Goal: Find specific page/section: Find specific page/section

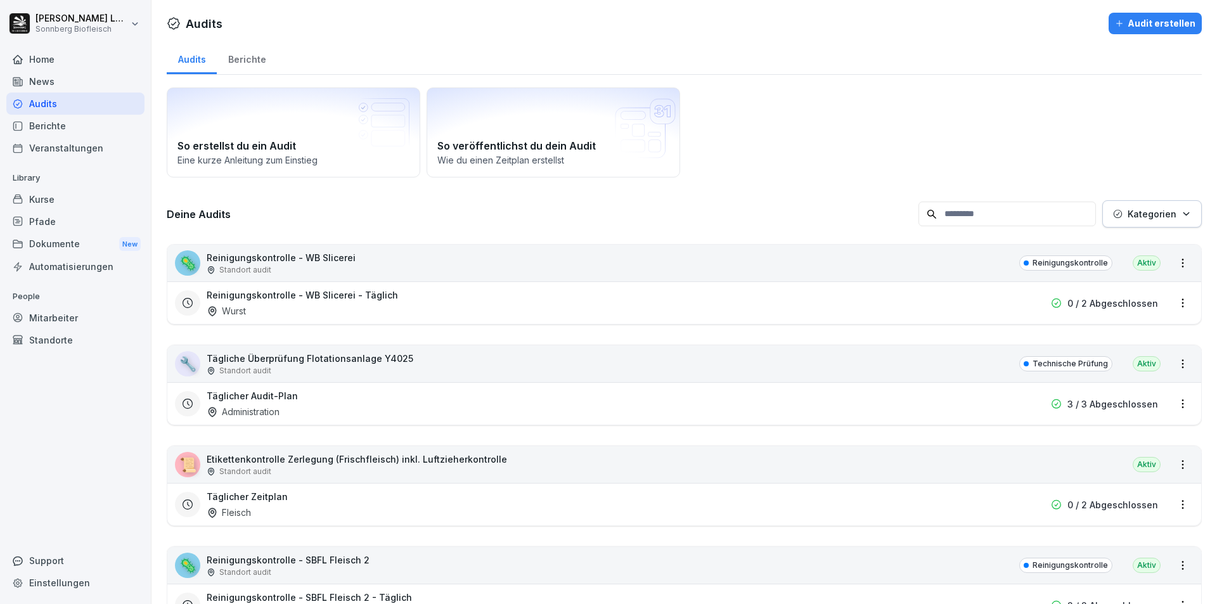
click at [428, 264] on div "🦠 Reinigungskontrolle - WB Slicerei Standort audit Reinigungskontrolle Aktiv" at bounding box center [683, 263] width 1033 height 37
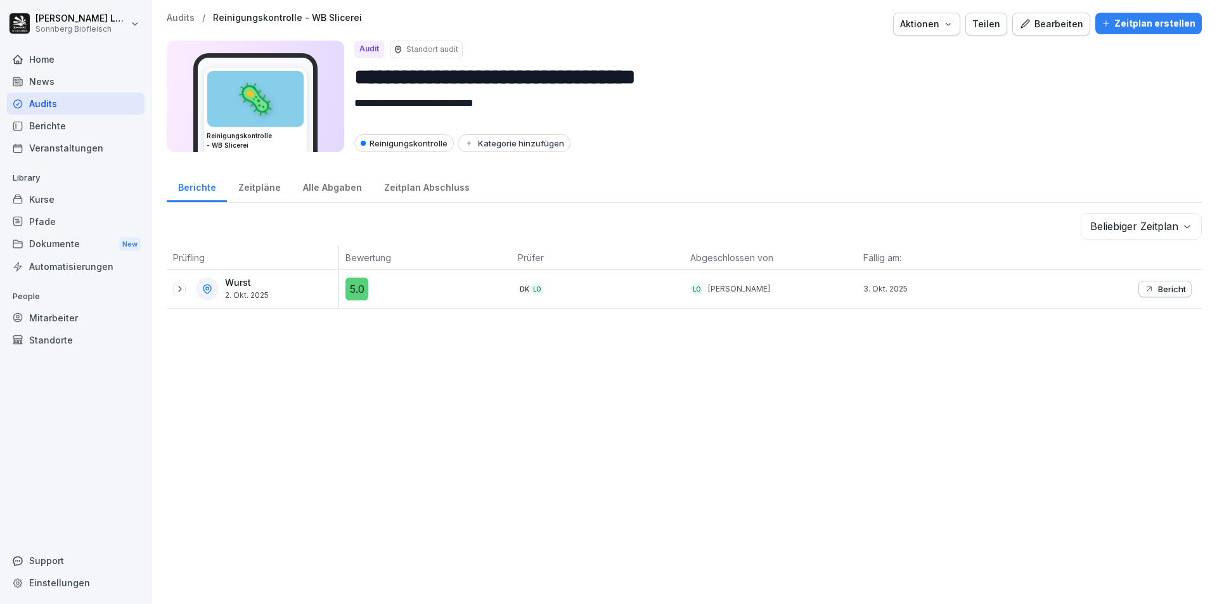
click at [177, 12] on div "**********" at bounding box center [683, 302] width 1065 height 604
click at [178, 15] on p "Audits" at bounding box center [181, 18] width 28 height 11
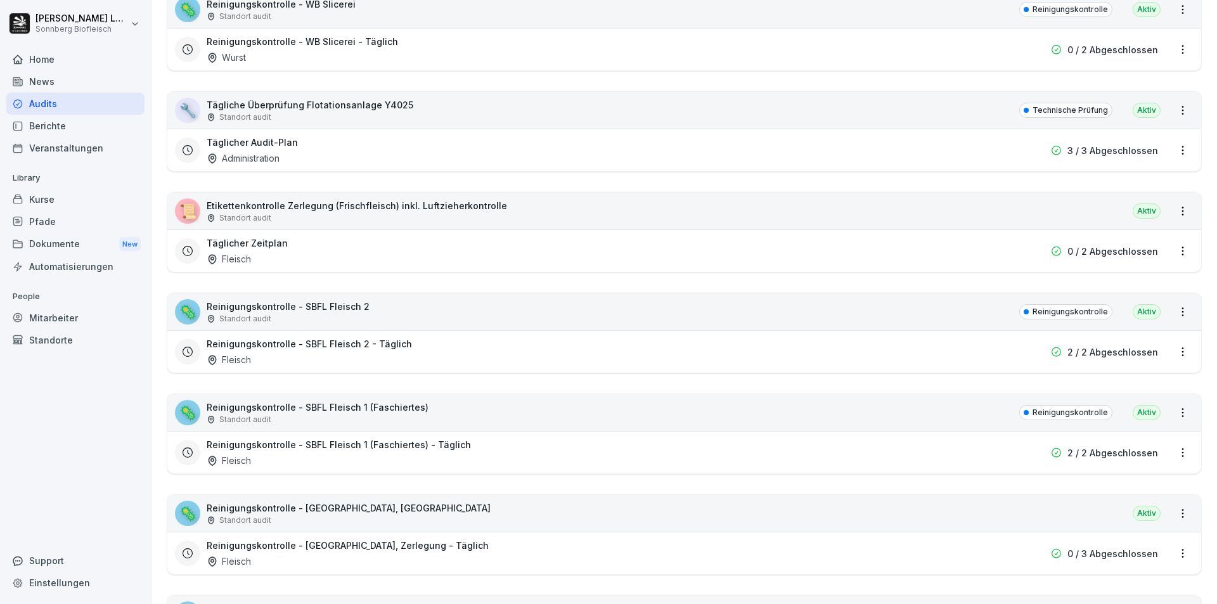
scroll to position [444, 0]
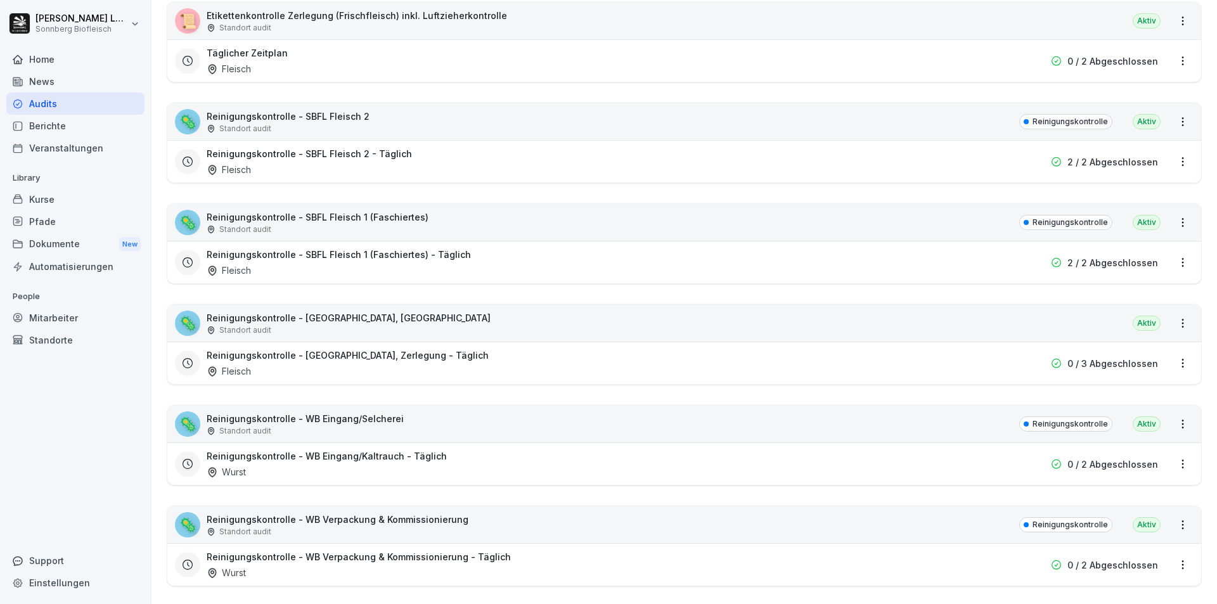
click at [412, 426] on div "🦠 Reinigungskontrolle - WB Eingang/Selcherei Standort audit Reinigungskontrolle…" at bounding box center [683, 424] width 1033 height 37
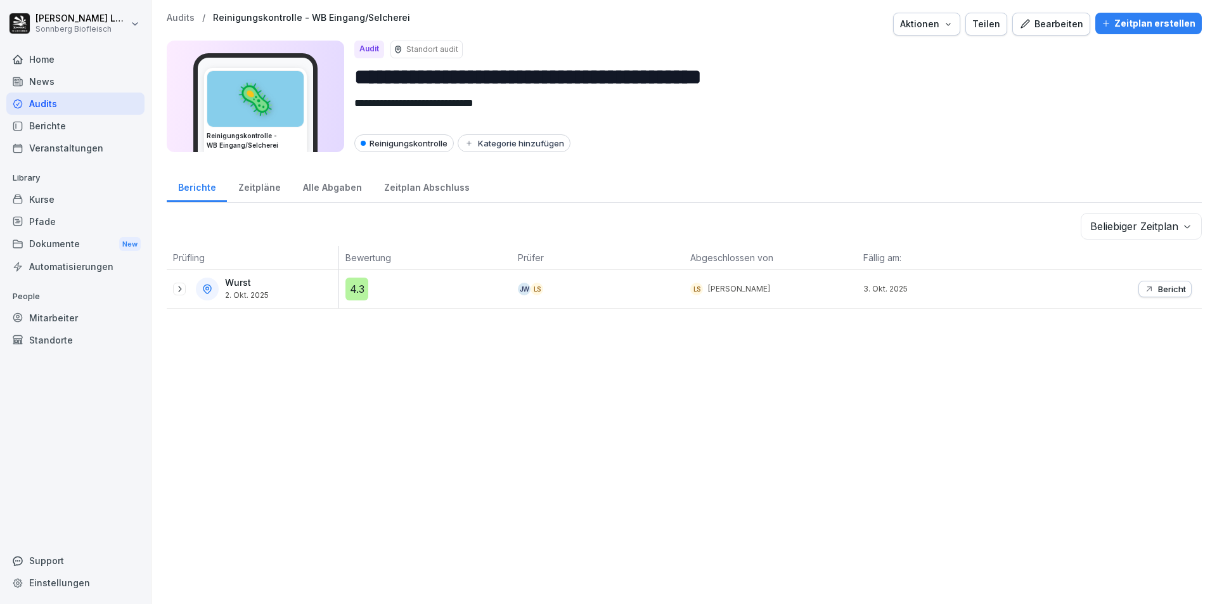
click at [176, 20] on p "Audits" at bounding box center [181, 18] width 28 height 11
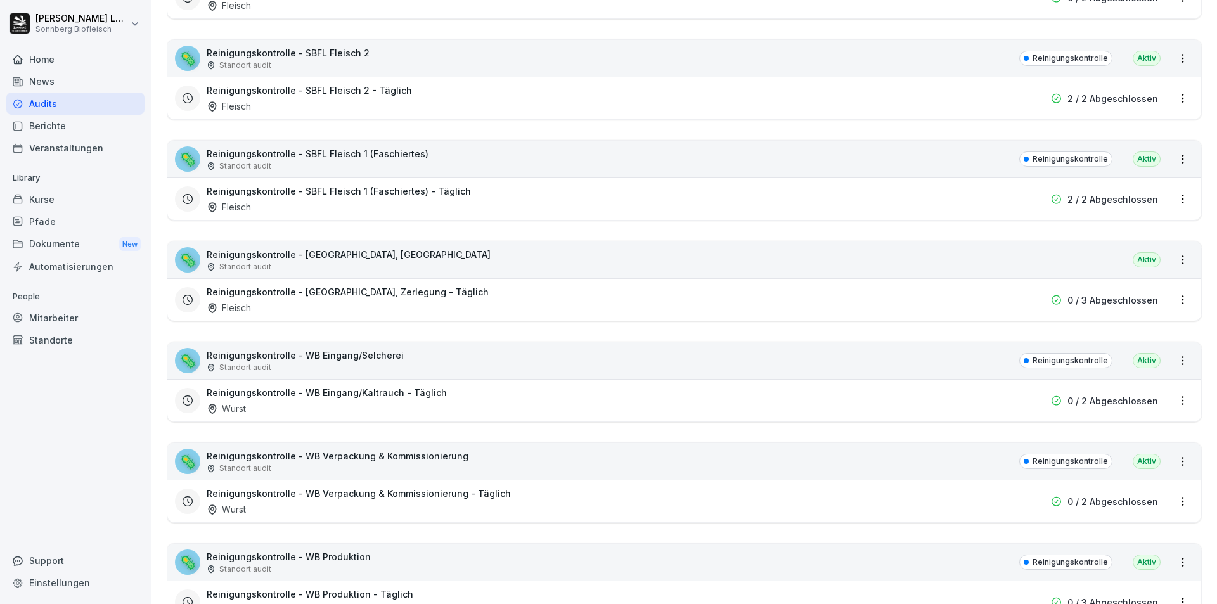
scroll to position [634, 0]
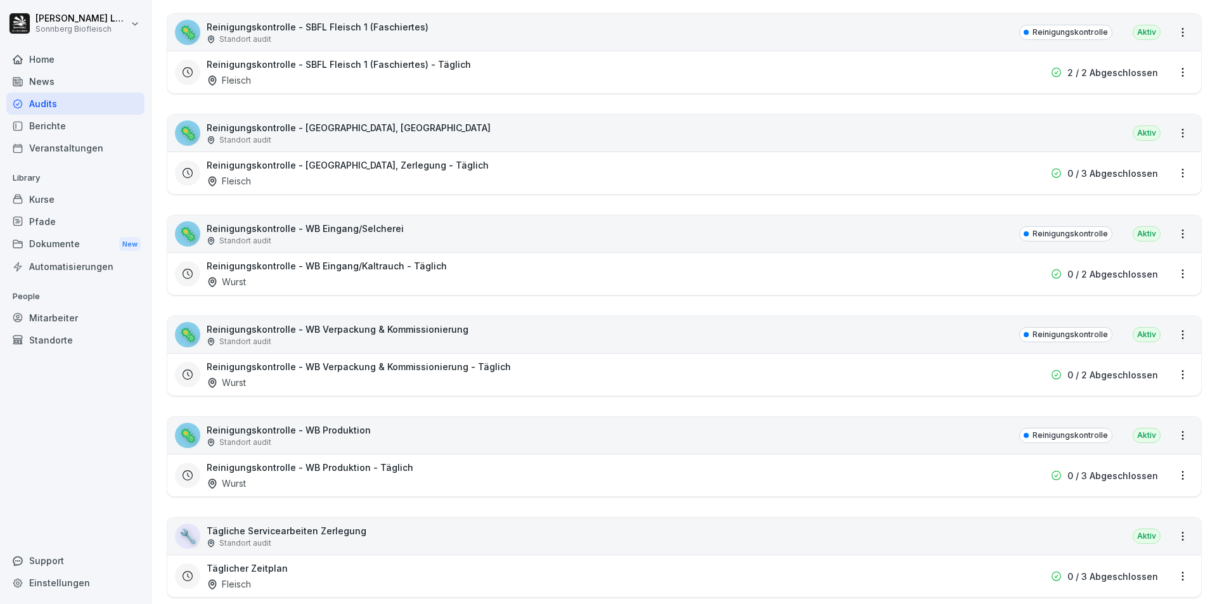
click at [482, 331] on div "🦠 Reinigungskontrolle - WB Verpackung & Kommissionierung Standort audit Reinigu…" at bounding box center [683, 334] width 1033 height 37
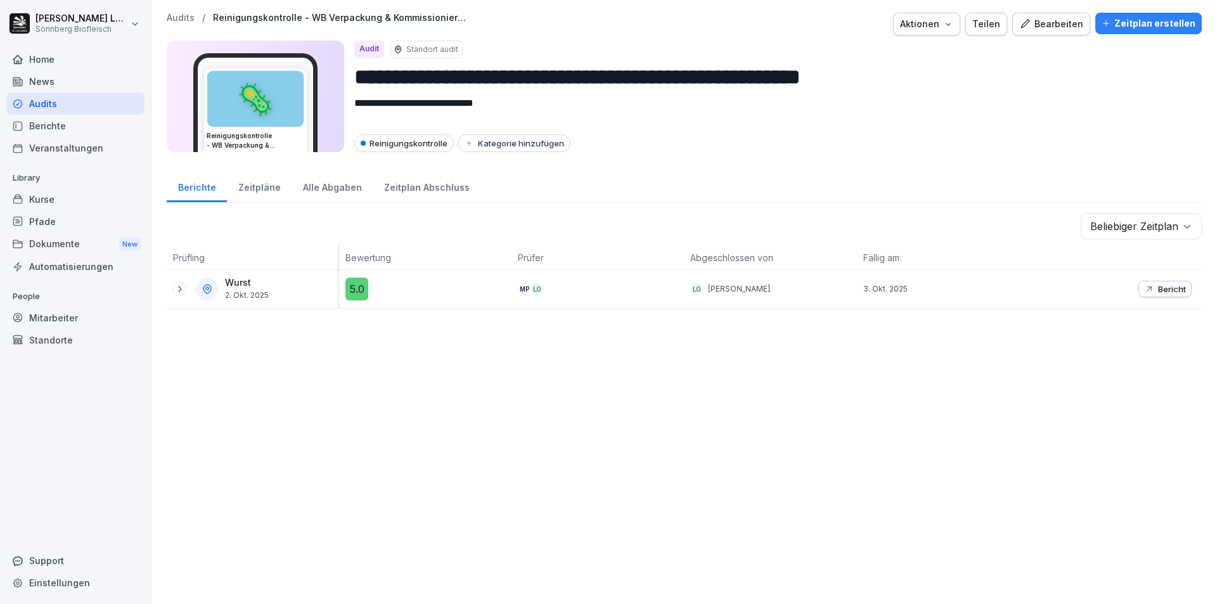
click at [192, 17] on p "Audits" at bounding box center [181, 18] width 28 height 11
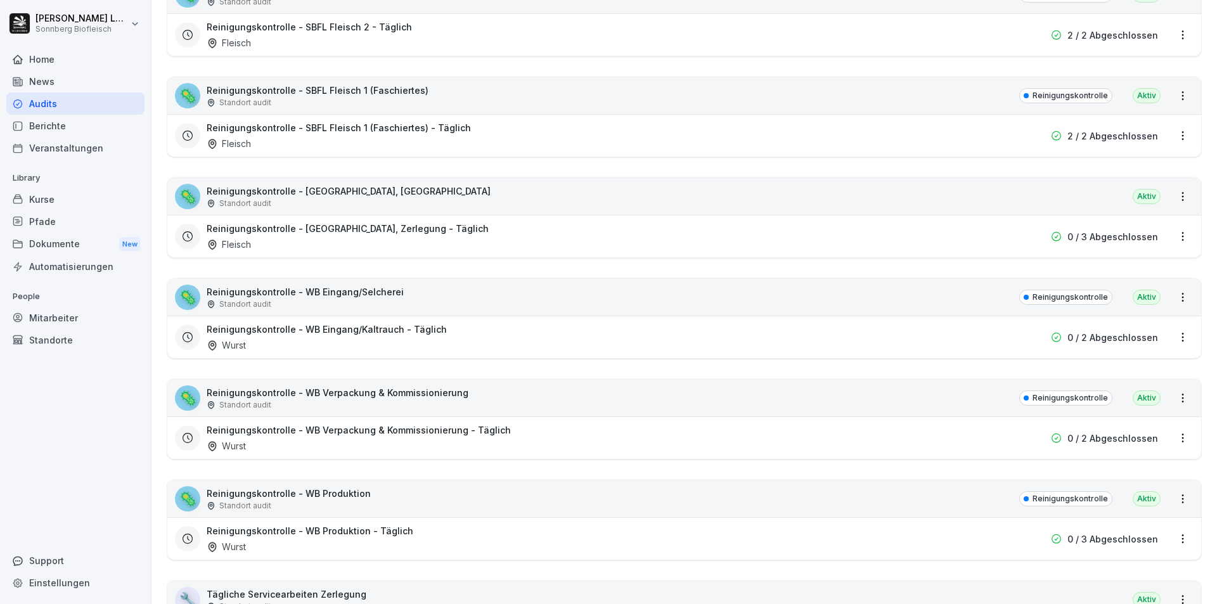
scroll to position [760, 0]
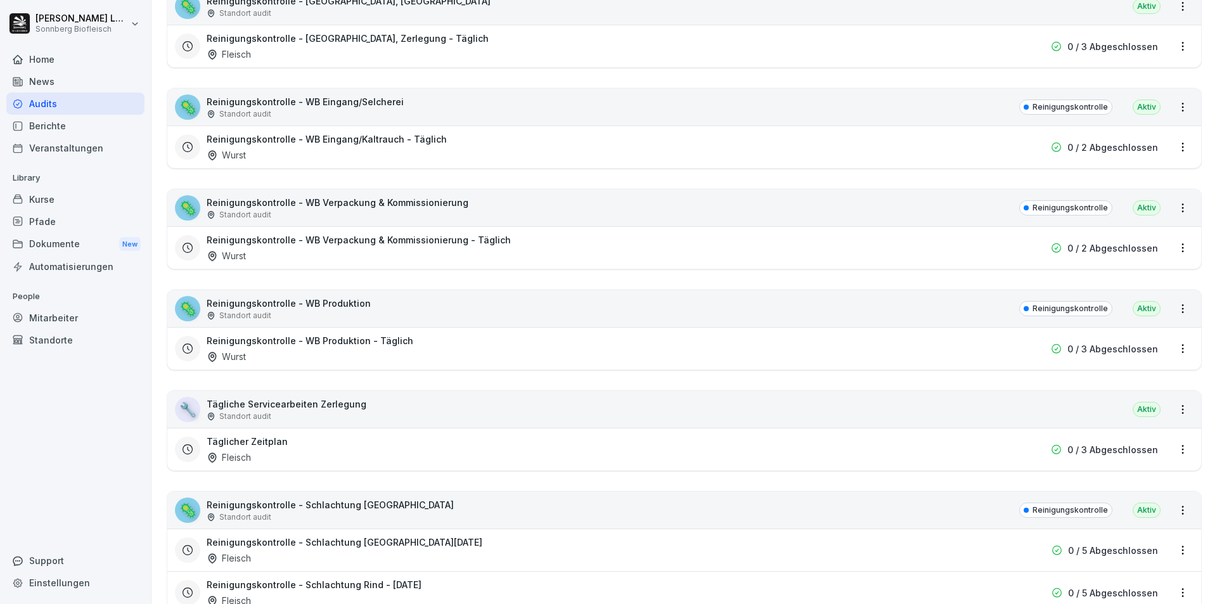
click at [395, 302] on div "🦠 Reinigungskontrolle - WB Produktion Standort audit Reinigungskontrolle Aktiv" at bounding box center [683, 308] width 1033 height 37
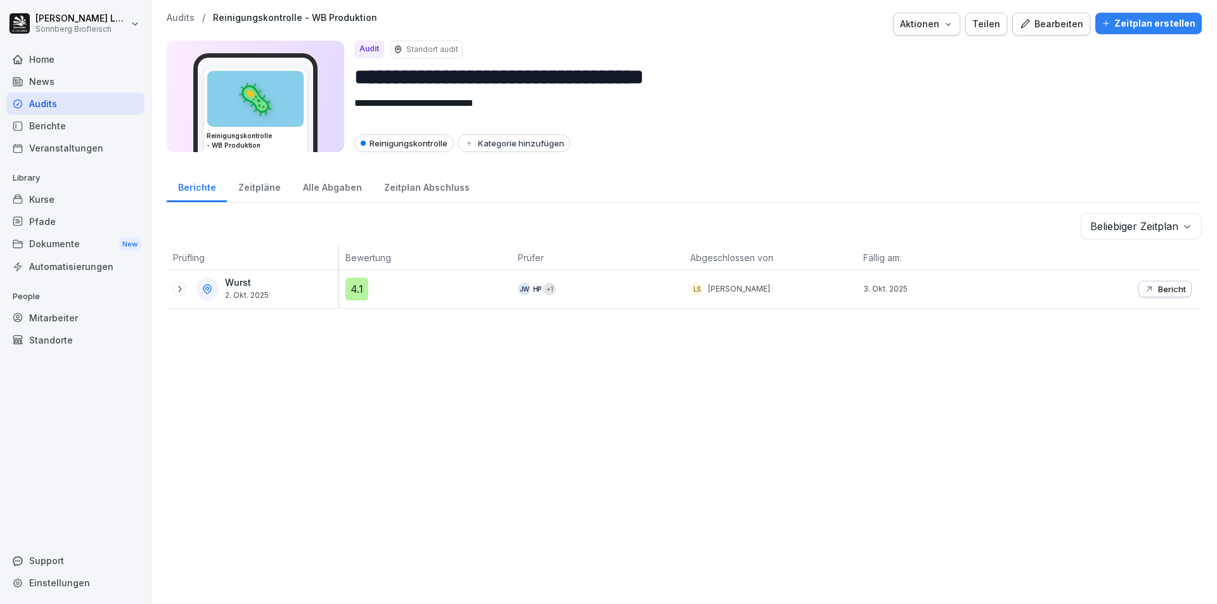
click at [178, 15] on p "Audits" at bounding box center [181, 18] width 28 height 11
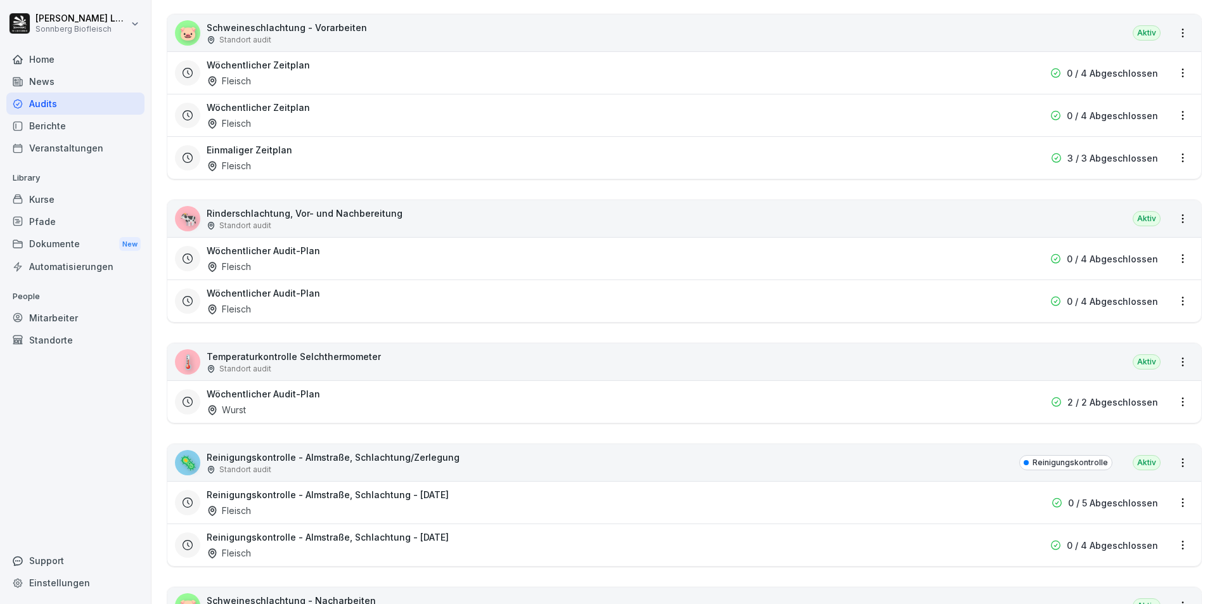
scroll to position [1901, 0]
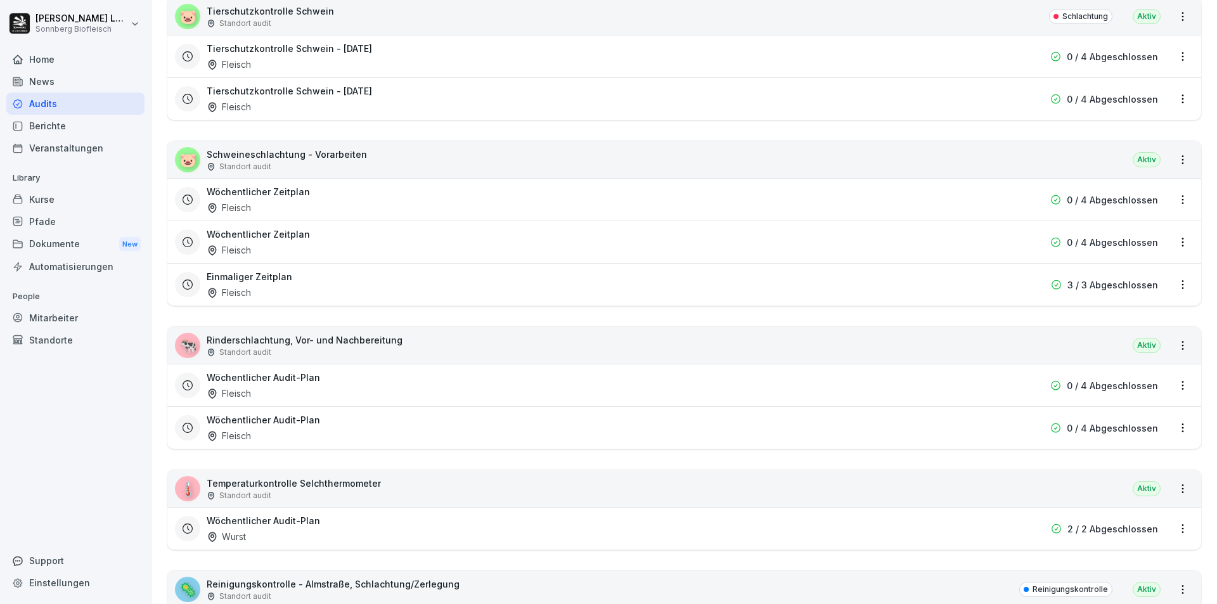
click at [378, 156] on div "🐷 Schweineschlachtung - Vorarbeiten Standort audit Aktiv" at bounding box center [683, 159] width 1033 height 37
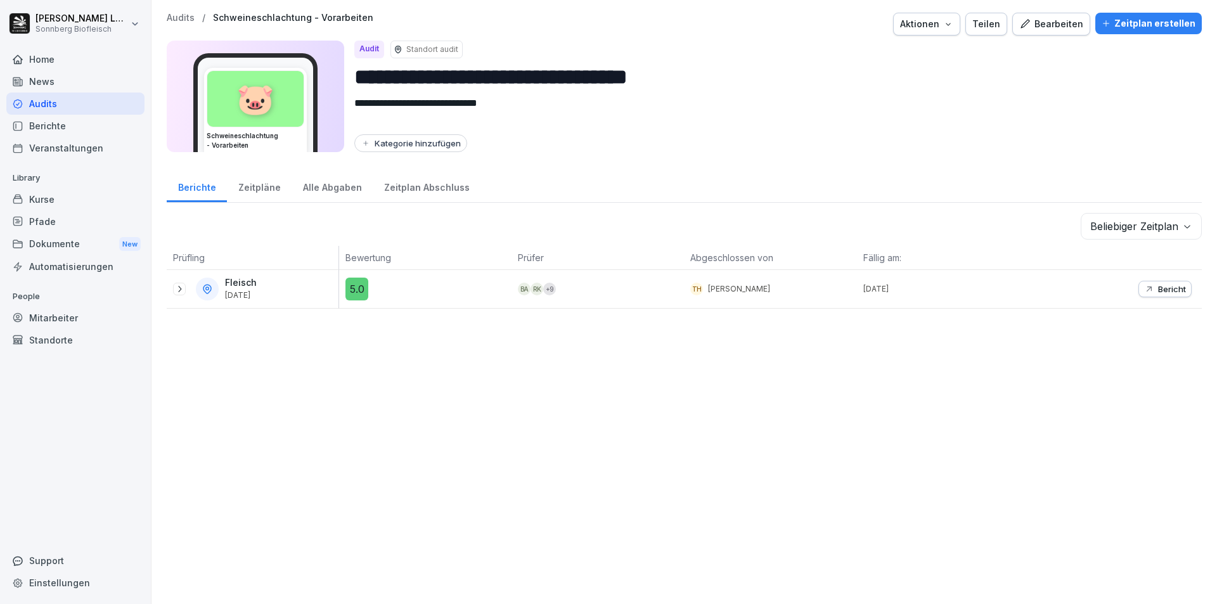
click at [177, 11] on div "**********" at bounding box center [683, 302] width 1065 height 604
click at [177, 15] on p "Audits" at bounding box center [181, 18] width 28 height 11
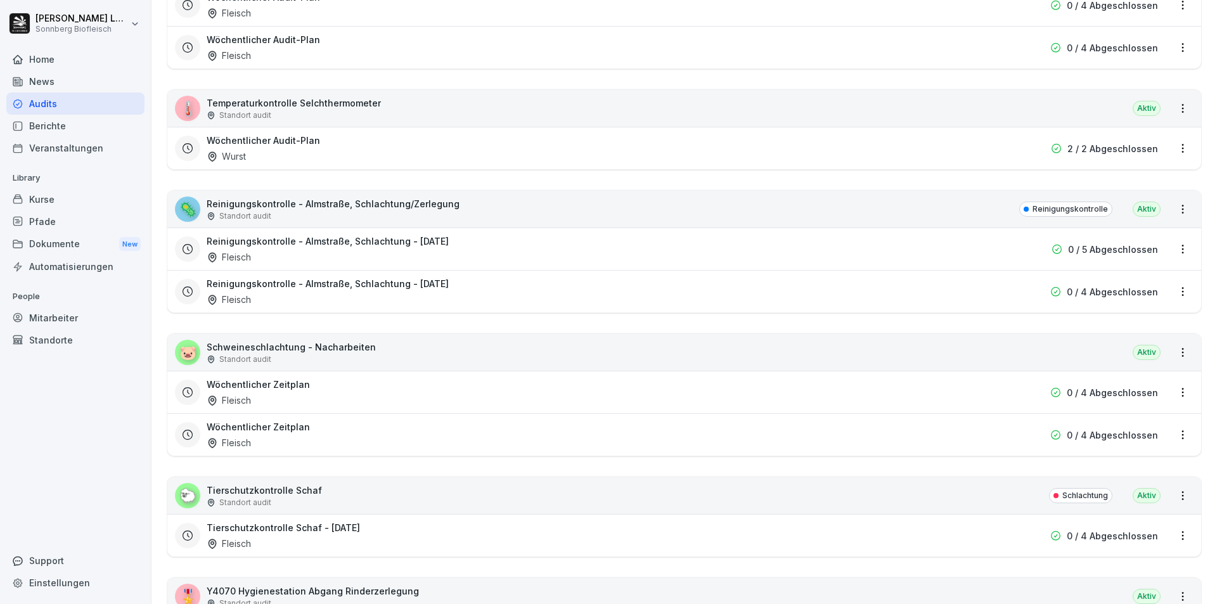
scroll to position [2534, 0]
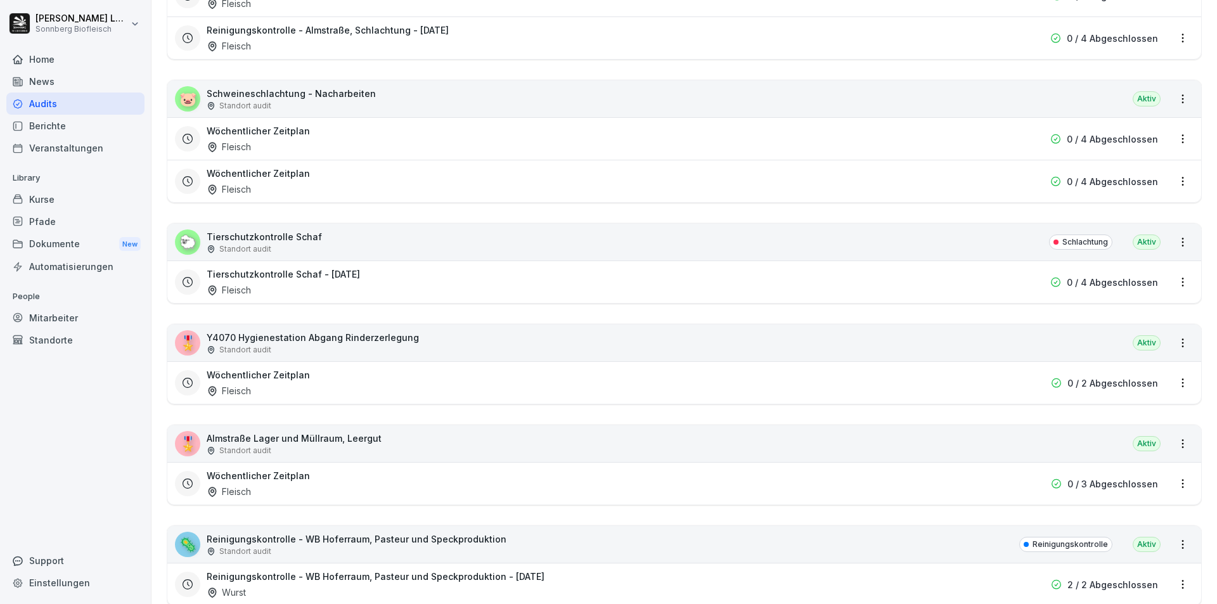
click at [406, 96] on div "🐷 Schweineschlachtung - Nacharbeiten Standort audit Aktiv" at bounding box center [683, 98] width 1033 height 37
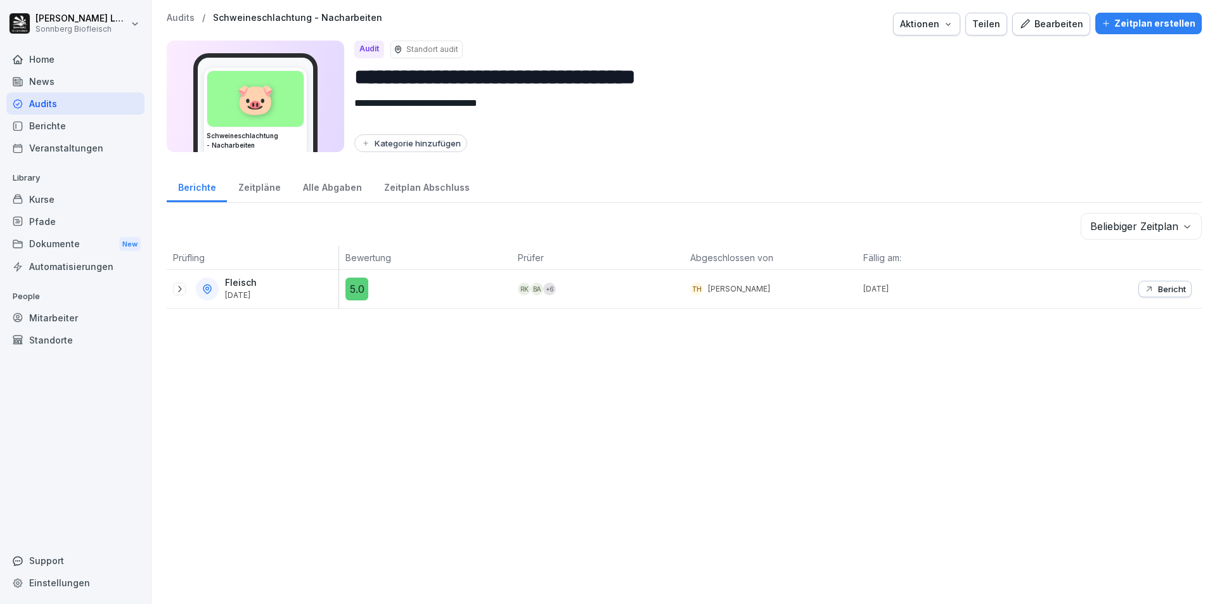
click at [185, 20] on p "Audits" at bounding box center [181, 18] width 28 height 11
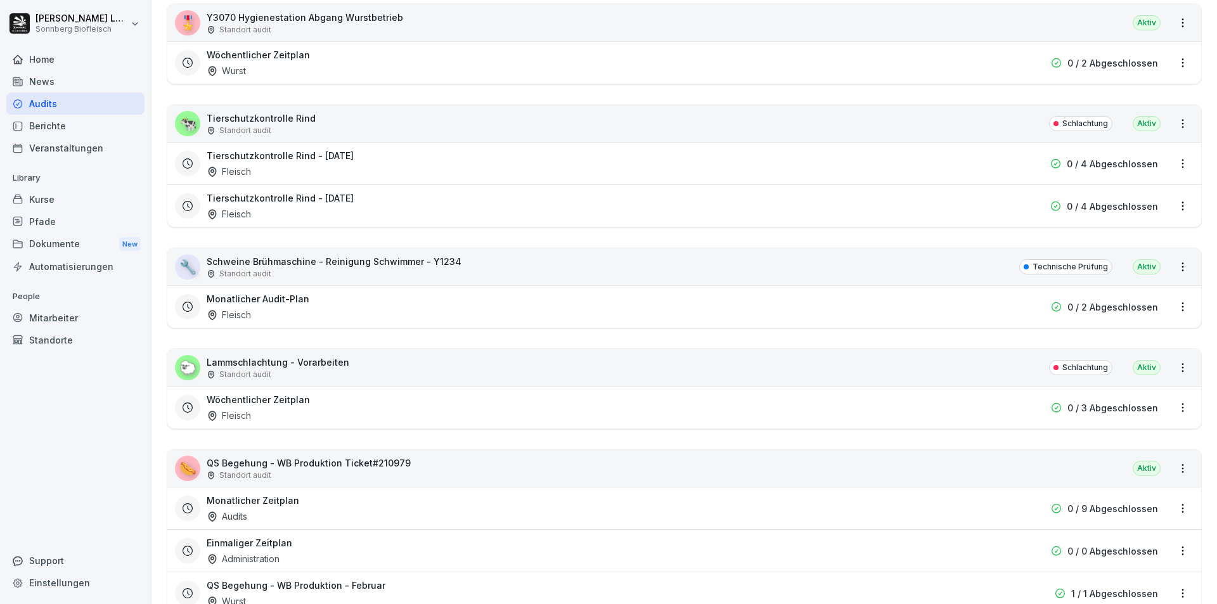
scroll to position [3548, 0]
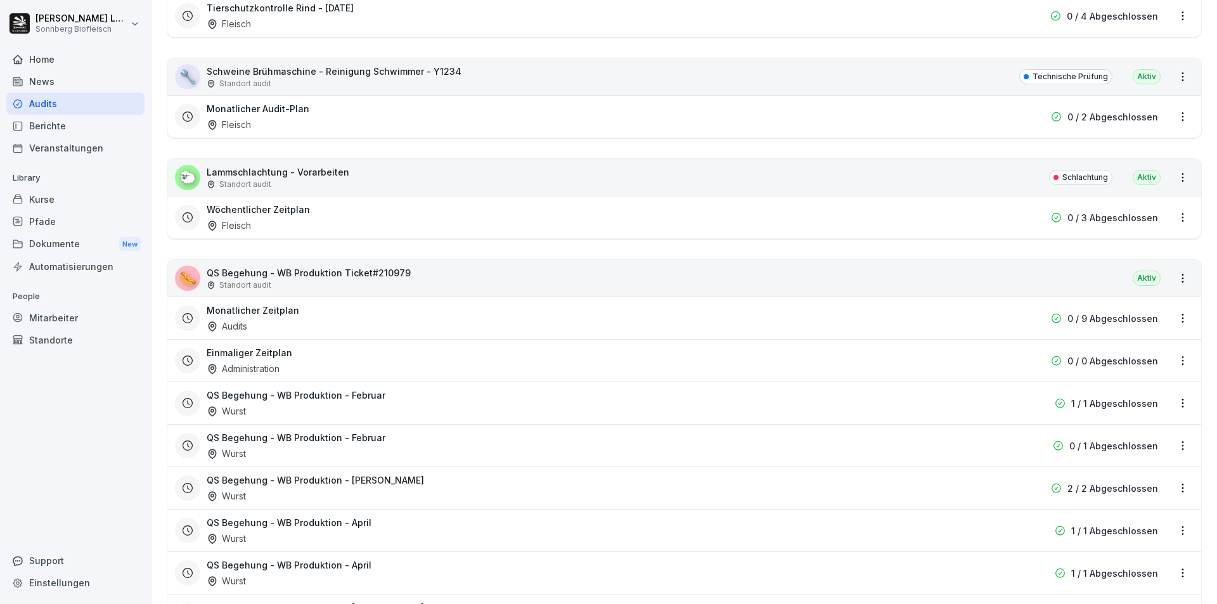
click at [406, 279] on div "🌭 QS Begehung - WB Produktion Ticket#210979 Standort audit Aktiv" at bounding box center [683, 278] width 1033 height 37
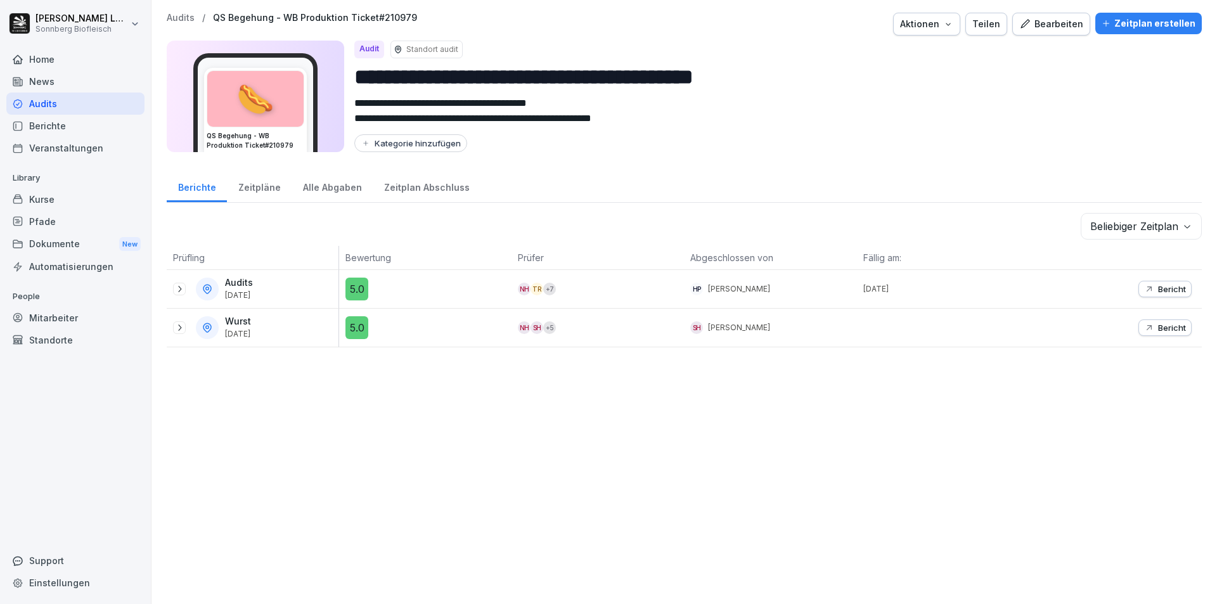
click at [185, 328] on div at bounding box center [179, 327] width 13 height 13
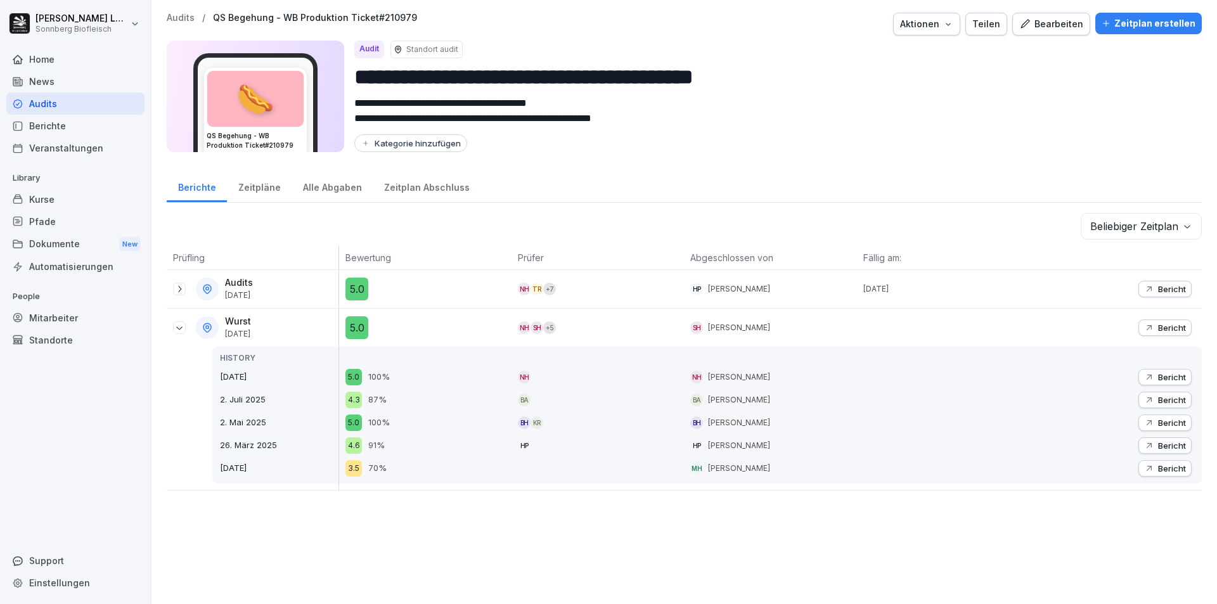
click at [1146, 324] on div "Bericht" at bounding box center [1165, 328] width 42 height 10
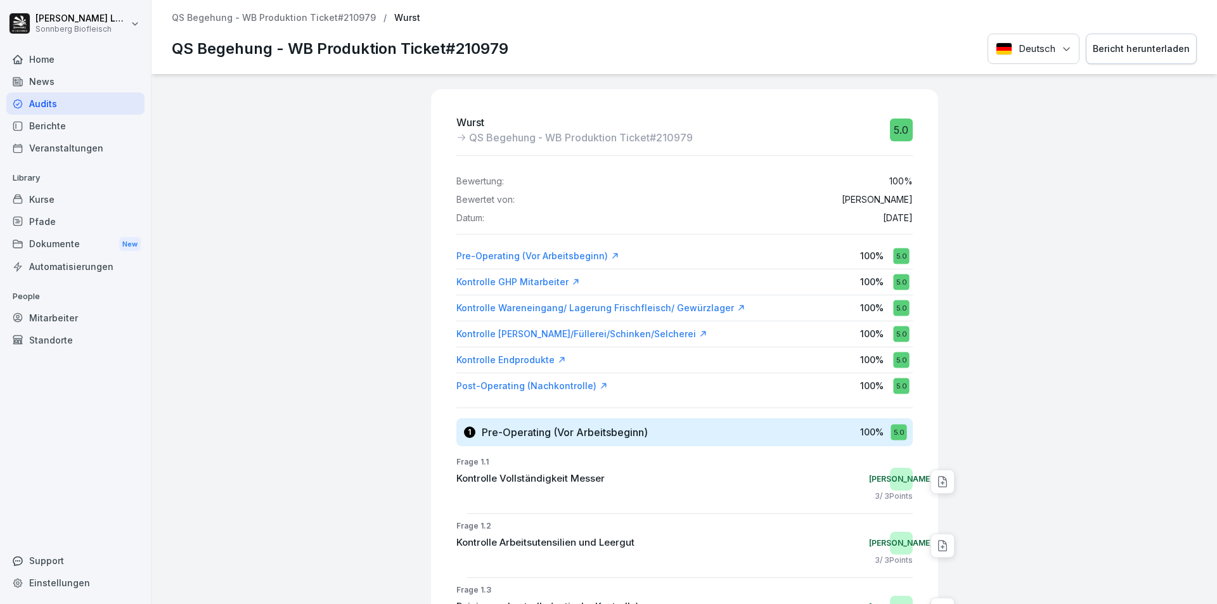
click at [316, 17] on p "QS Begehung - WB Produktion Ticket#210979" at bounding box center [274, 18] width 204 height 11
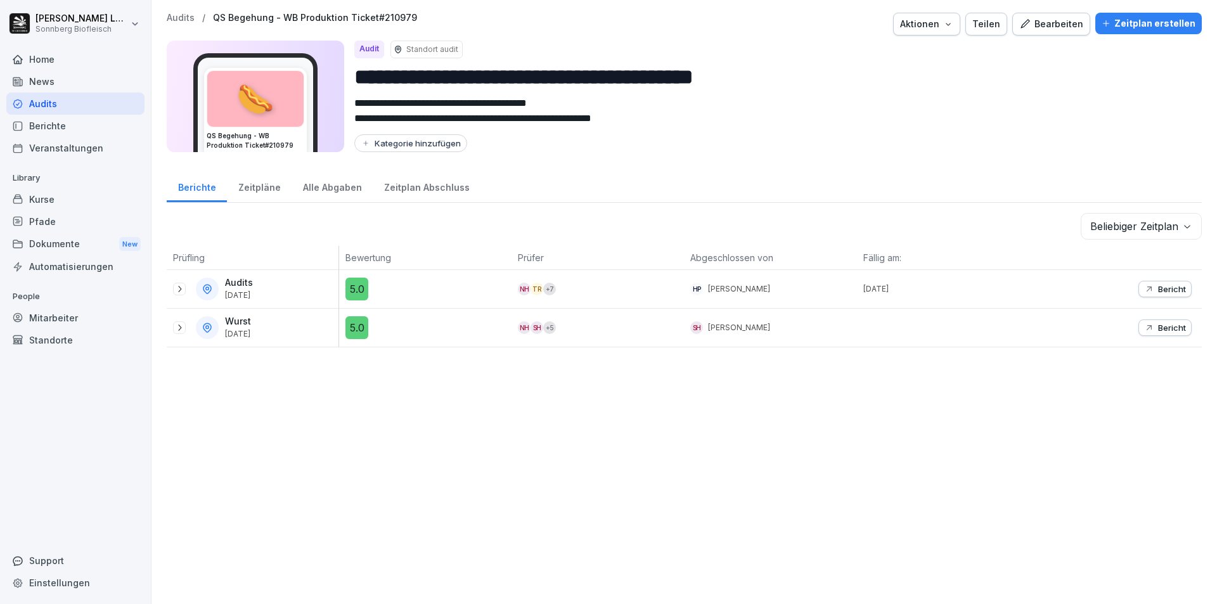
click at [182, 329] on icon at bounding box center [179, 328] width 10 height 10
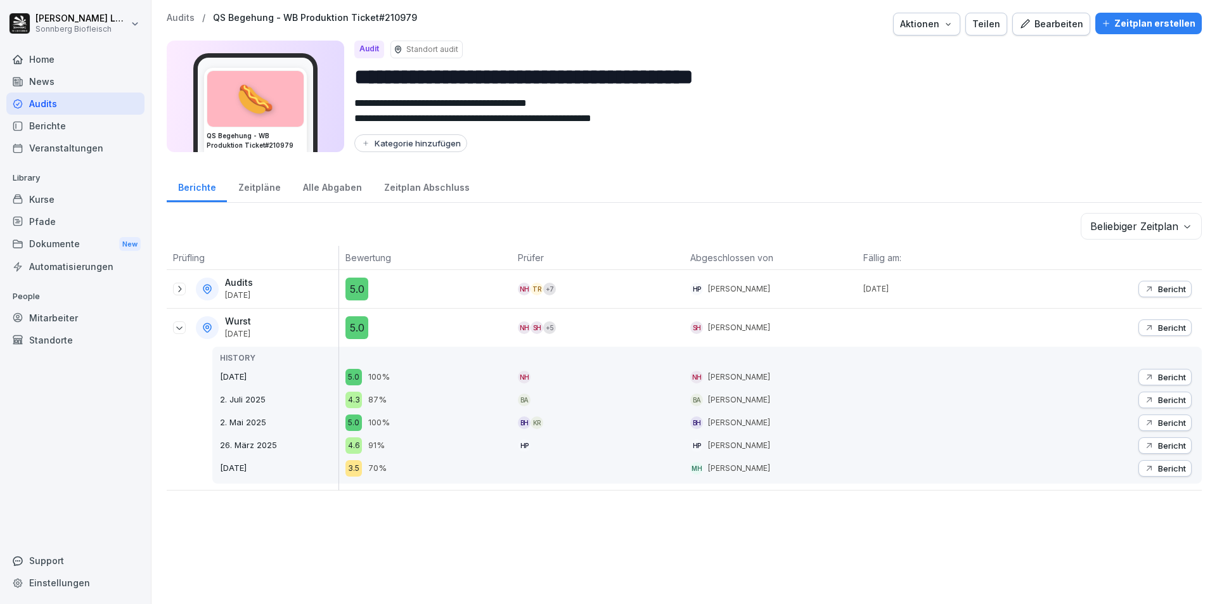
click at [1166, 399] on p "Bericht" at bounding box center [1172, 400] width 28 height 10
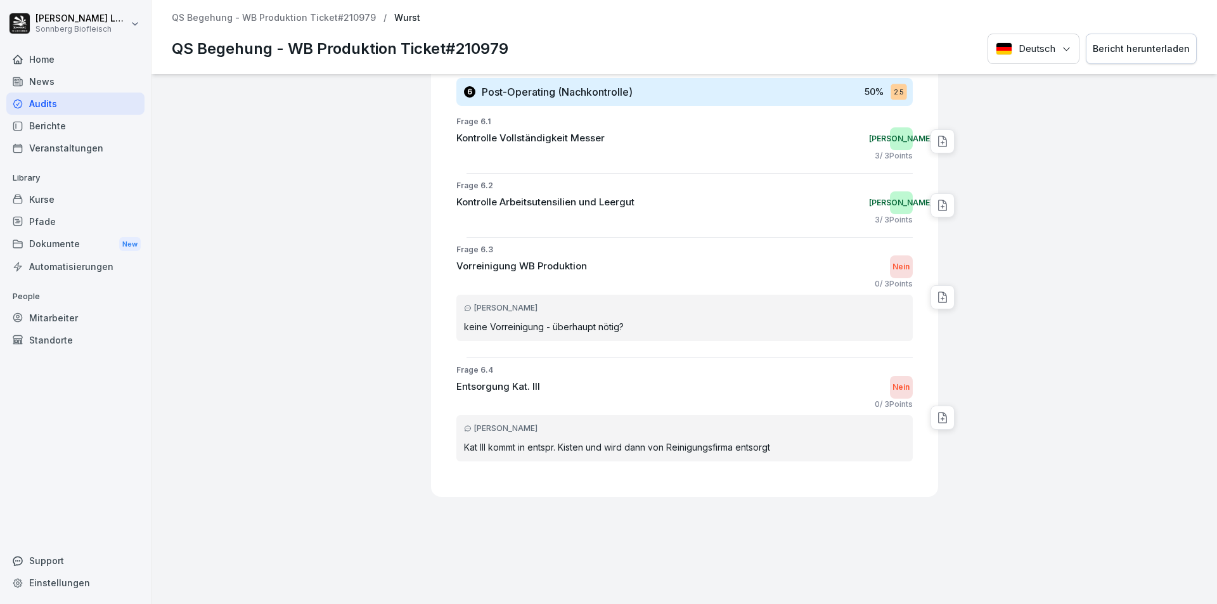
scroll to position [1802, 0]
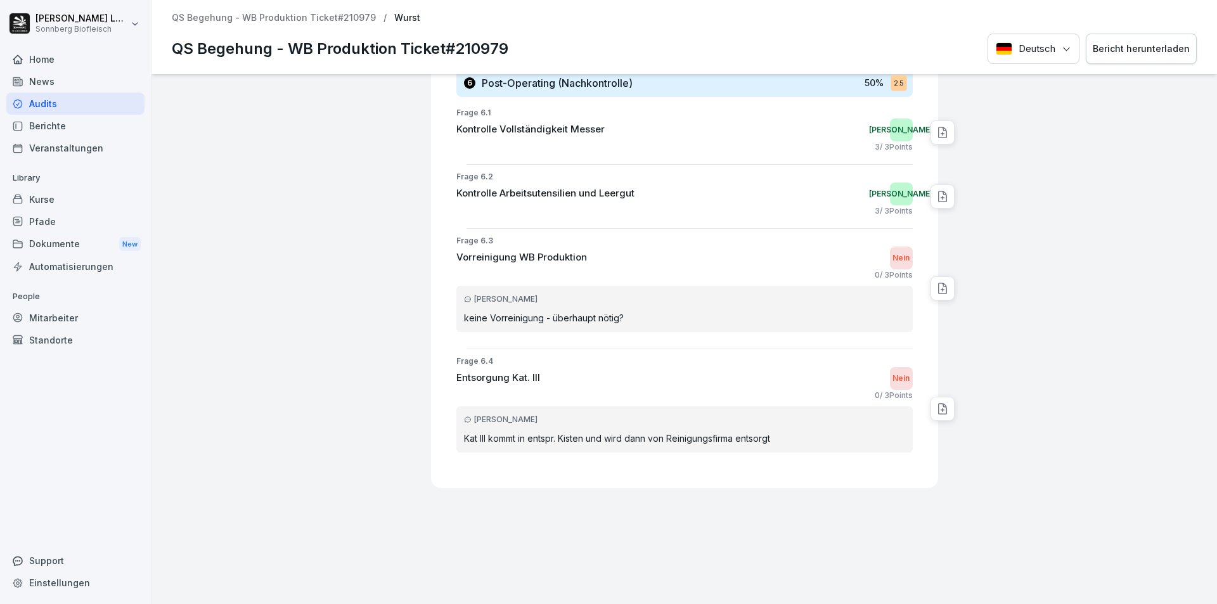
click at [309, 18] on p "QS Begehung - WB Produktion Ticket#210979" at bounding box center [274, 18] width 204 height 11
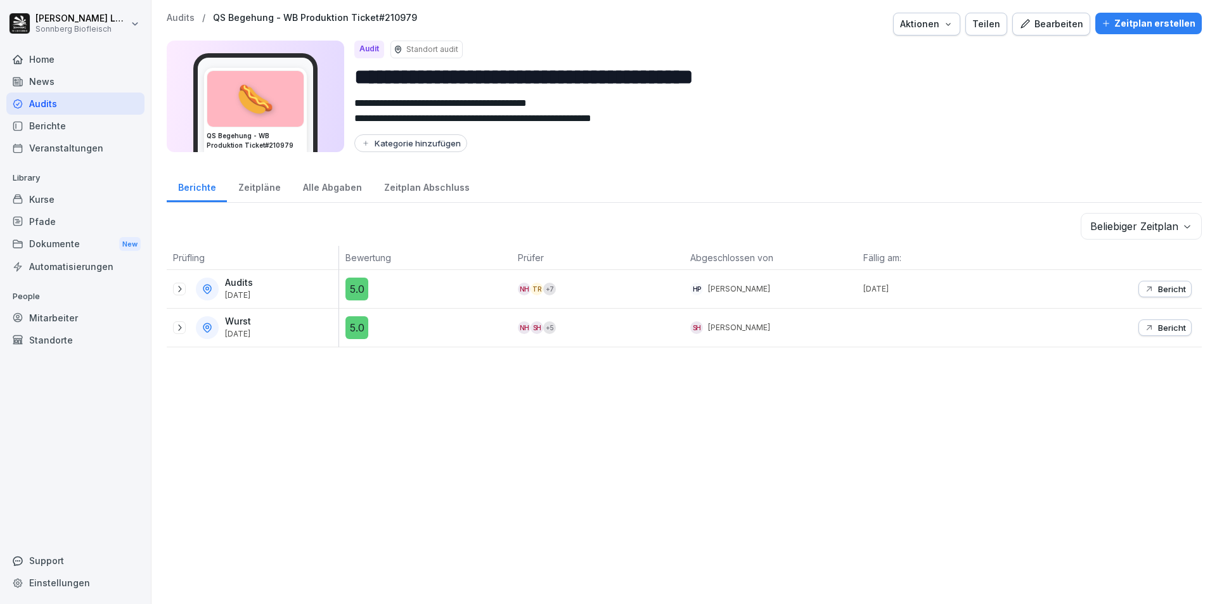
click at [180, 328] on icon at bounding box center [179, 328] width 10 height 10
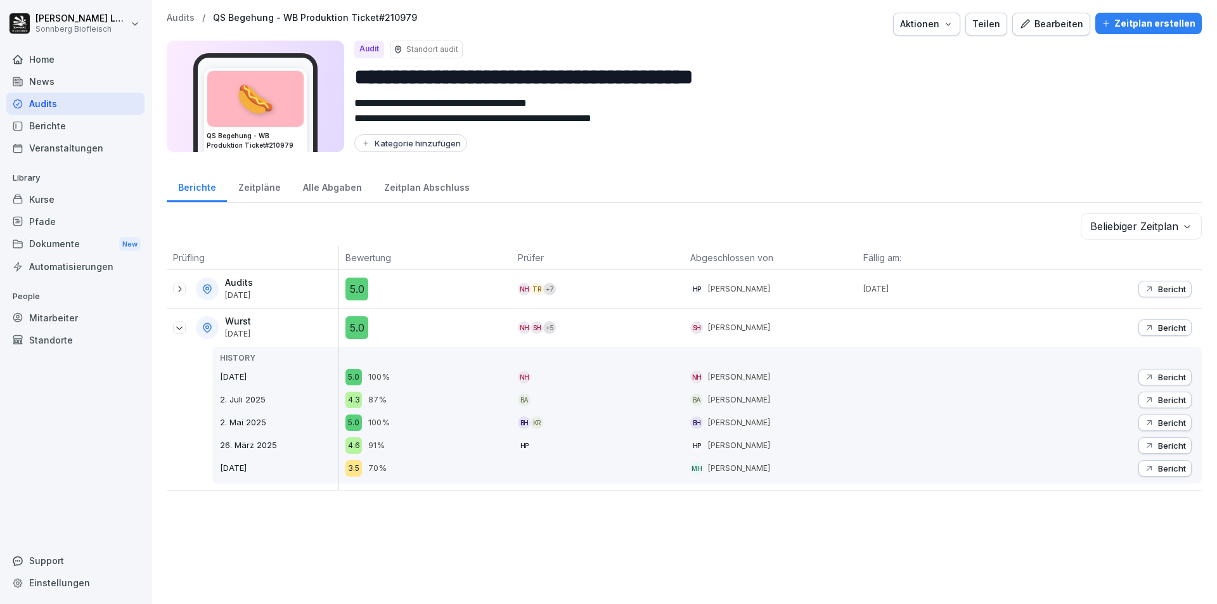
click at [1158, 466] on p "Bericht" at bounding box center [1172, 468] width 28 height 10
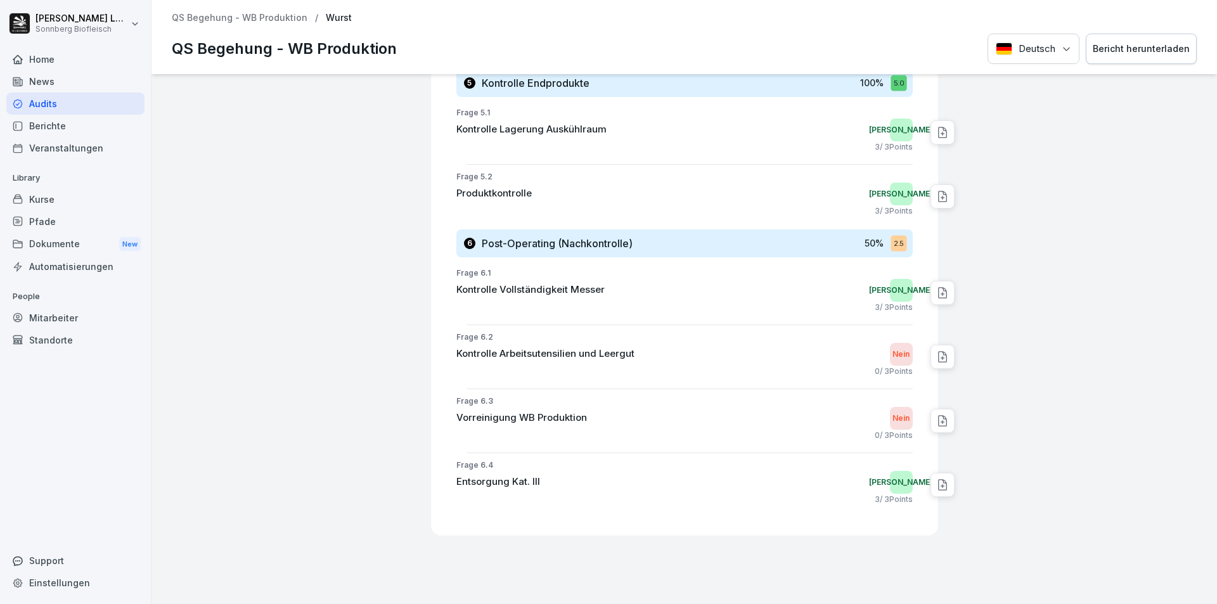
scroll to position [1967, 0]
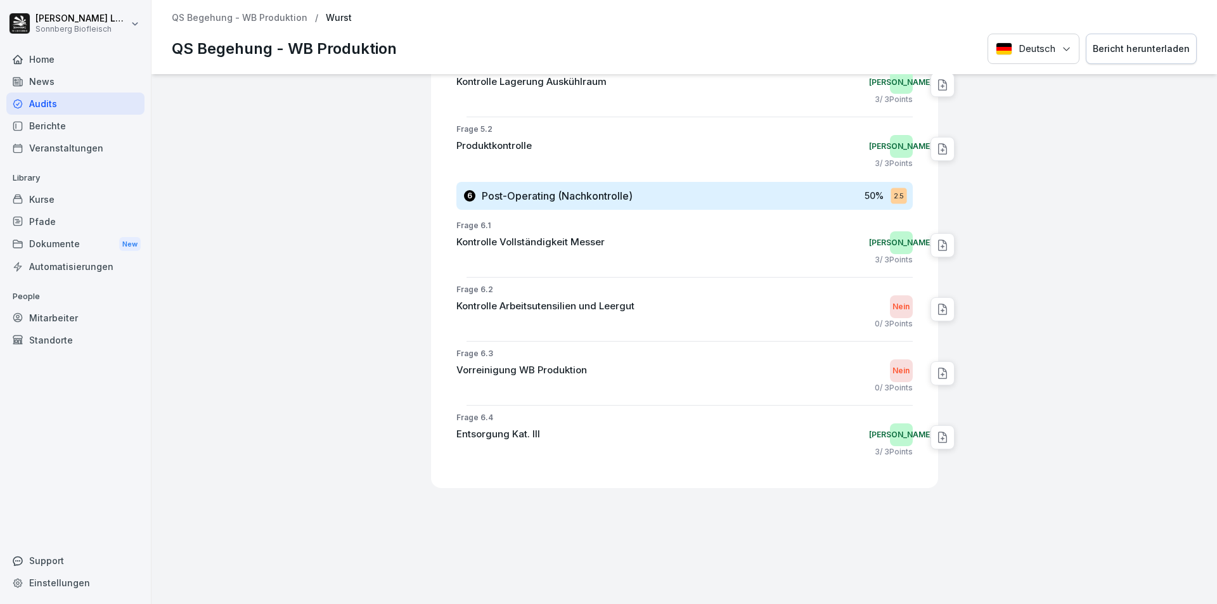
click at [247, 20] on p "QS Begehung - WB Produktion" at bounding box center [240, 18] width 136 height 11
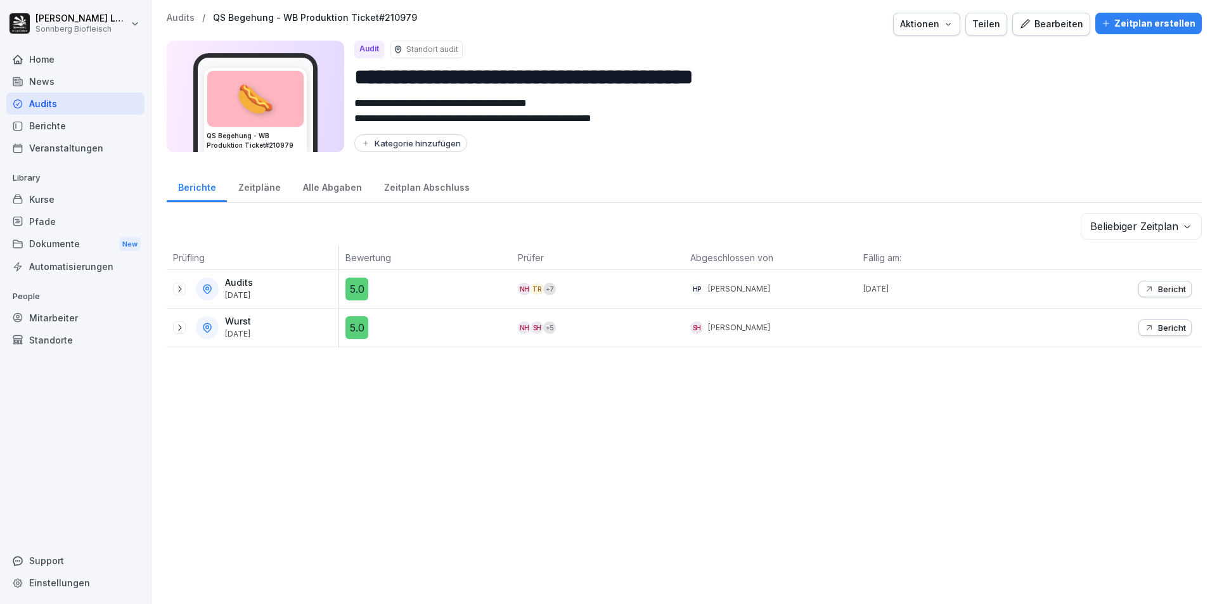
click at [185, 15] on p "Audits" at bounding box center [181, 18] width 28 height 11
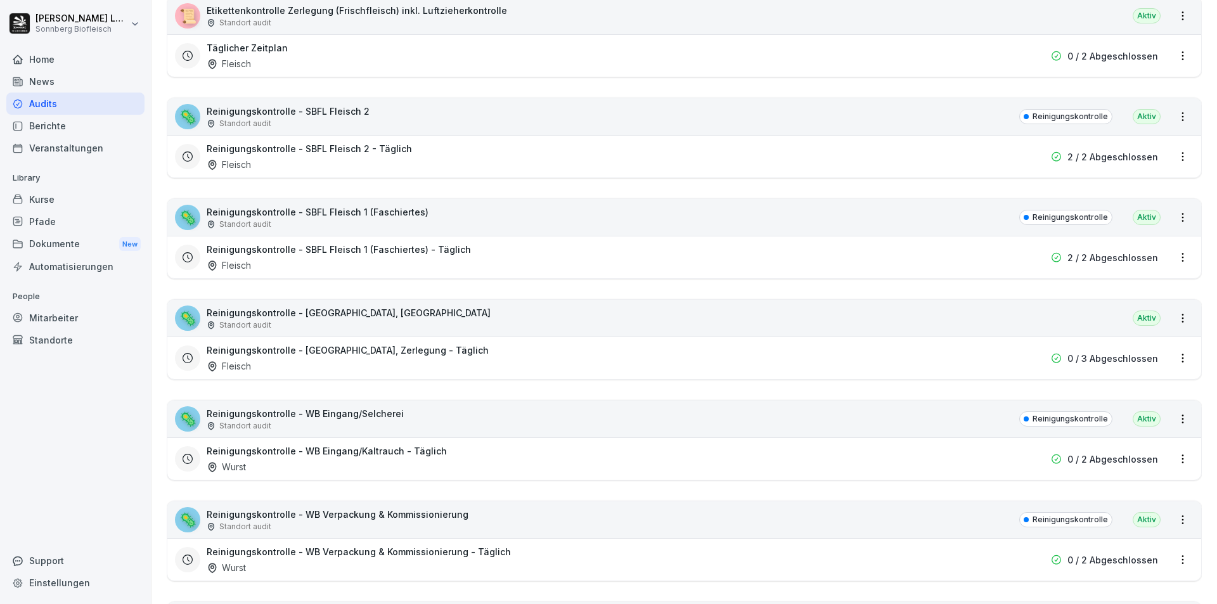
scroll to position [528, 0]
